Goal: Participate in discussion: Engage in conversation with other users on a specific topic

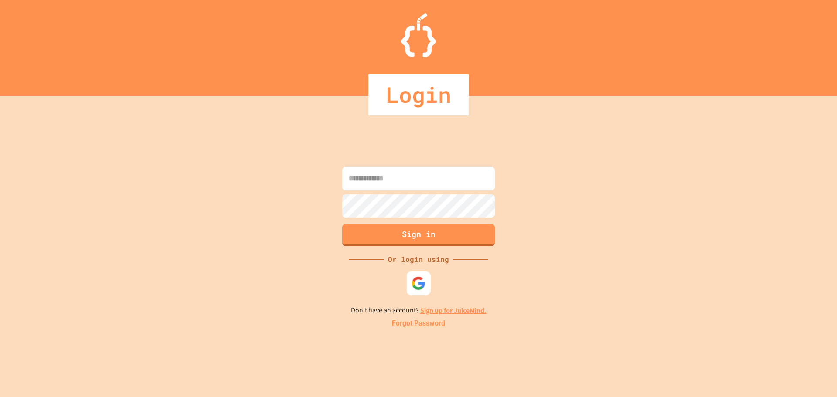
click at [419, 282] on img at bounding box center [419, 283] width 14 height 14
click at [776, 171] on div "Sign in Or login using Don't have an account? Sign up for JuiceMind. Forgot Pas…" at bounding box center [418, 246] width 837 height 301
click at [441, 101] on div "Login" at bounding box center [418, 94] width 100 height 41
click at [440, 103] on div "Login" at bounding box center [418, 94] width 100 height 41
click at [410, 169] on input at bounding box center [418, 179] width 153 height 24
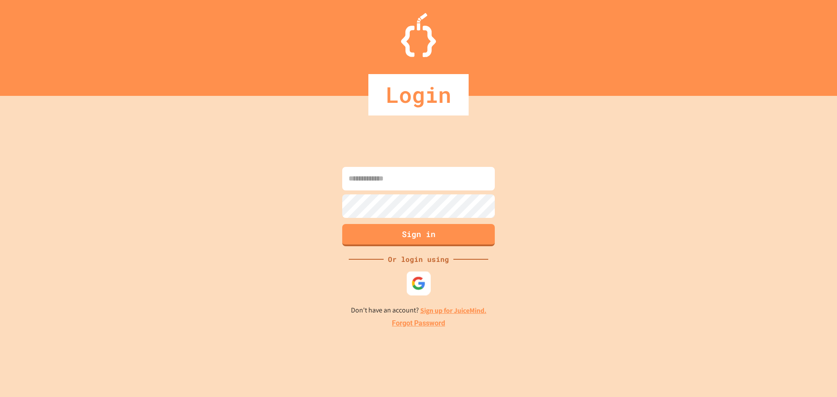
click at [417, 282] on img at bounding box center [419, 283] width 14 height 14
click at [555, 103] on div "Login" at bounding box center [418, 94] width 837 height 41
drag, startPoint x: 632, startPoint y: 0, endPoint x: 533, endPoint y: 163, distance: 190.7
click at [533, 163] on div "Sign in Or login using Don't have an account? Sign up for JuiceMind. Forgot Pas…" at bounding box center [418, 246] width 837 height 301
click at [407, 177] on input at bounding box center [418, 179] width 153 height 24
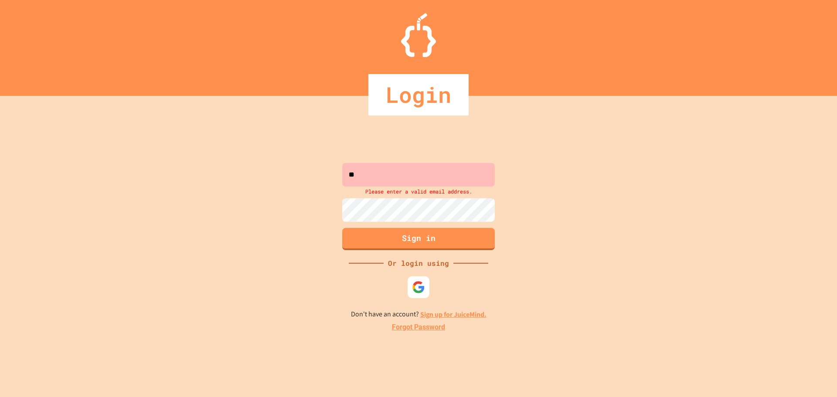
type input "*"
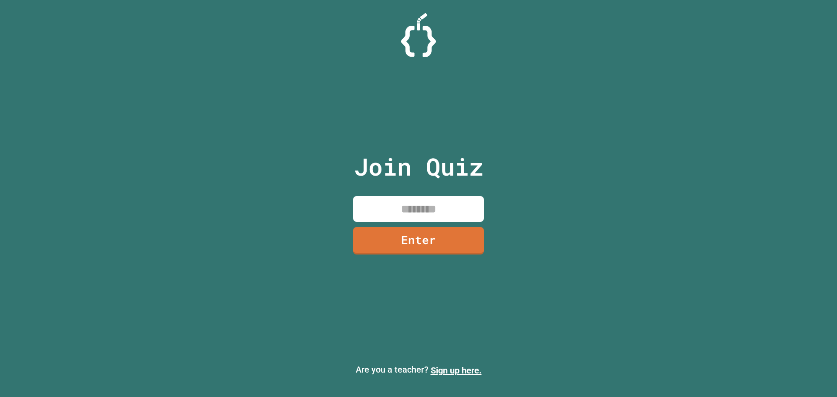
click at [446, 204] on input at bounding box center [418, 209] width 131 height 26
type input "********"
click at [417, 242] on link "Enter" at bounding box center [419, 239] width 128 height 29
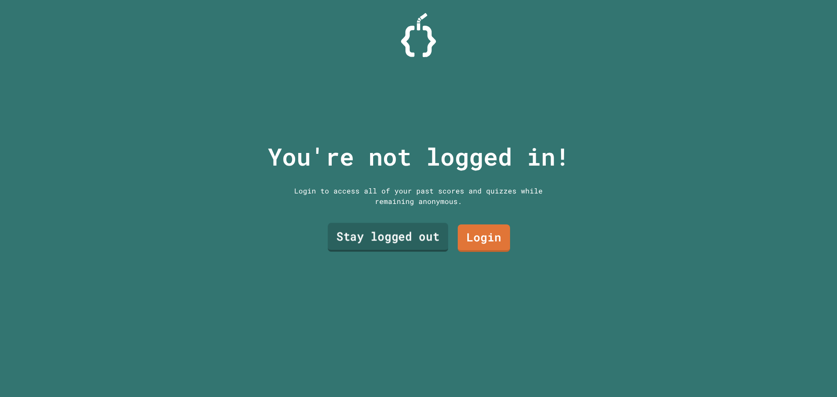
click at [352, 235] on link "Stay logged out" at bounding box center [388, 237] width 120 height 29
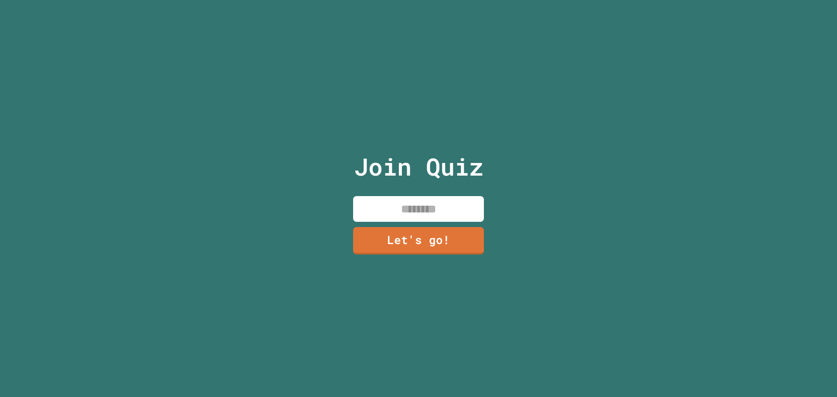
click at [398, 199] on input at bounding box center [418, 209] width 131 height 26
type input "*"
type input "*******"
click at [422, 242] on link "Let's go!" at bounding box center [418, 239] width 128 height 29
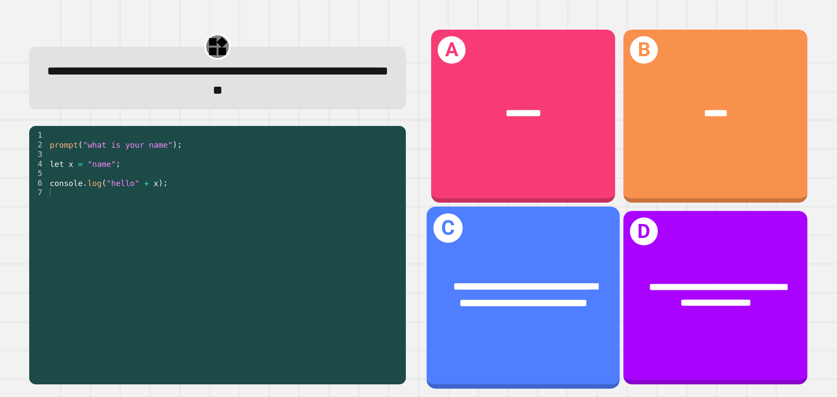
click at [521, 279] on div "**********" at bounding box center [523, 295] width 150 height 33
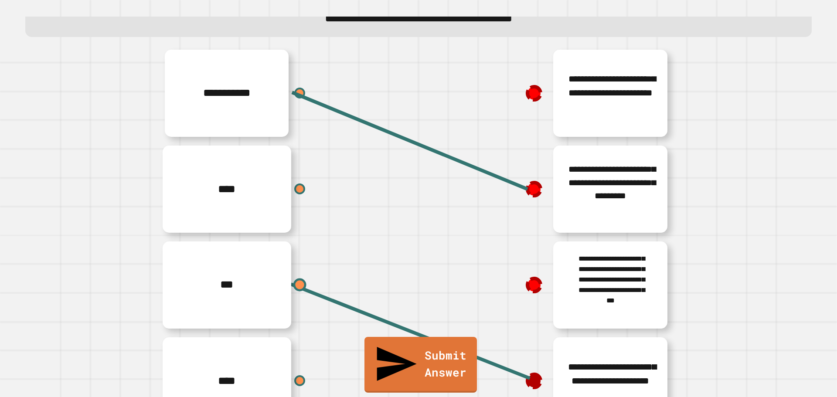
scroll to position [95, 0]
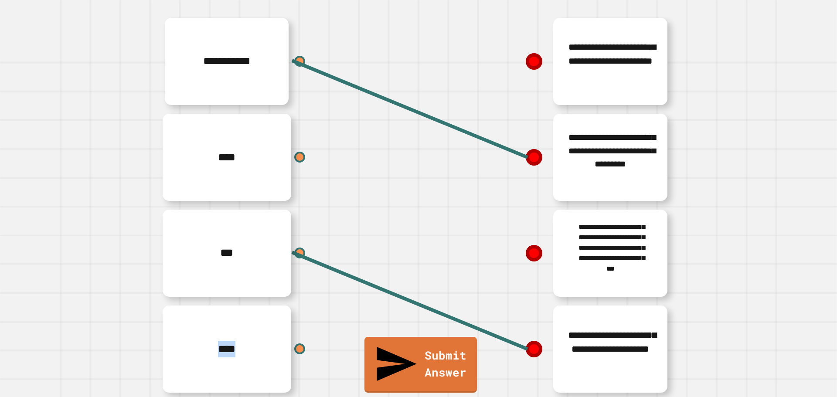
drag, startPoint x: 521, startPoint y: 48, endPoint x: 224, endPoint y: 416, distance: 473.0
click at [224, 397] on html "**********" at bounding box center [418, 198] width 837 height 397
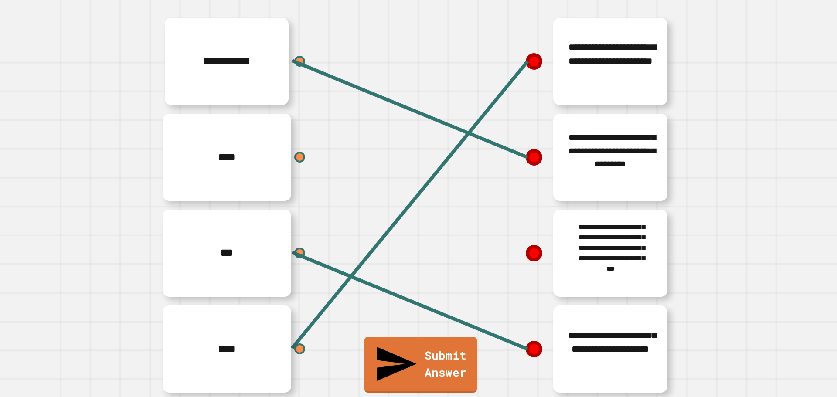
drag, startPoint x: 542, startPoint y: 243, endPoint x: 529, endPoint y: 242, distance: 13.1
click at [530, 243] on div "**********" at bounding box center [550, 253] width 262 height 96
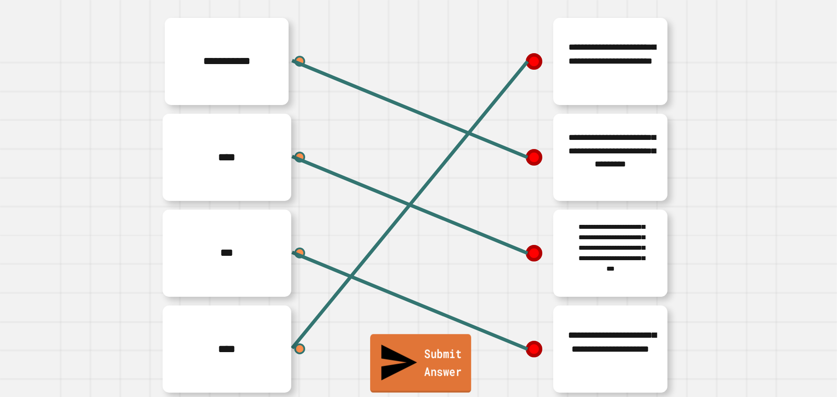
click at [444, 382] on link "Submit Answer" at bounding box center [420, 363] width 101 height 58
